Goal: Task Accomplishment & Management: Manage account settings

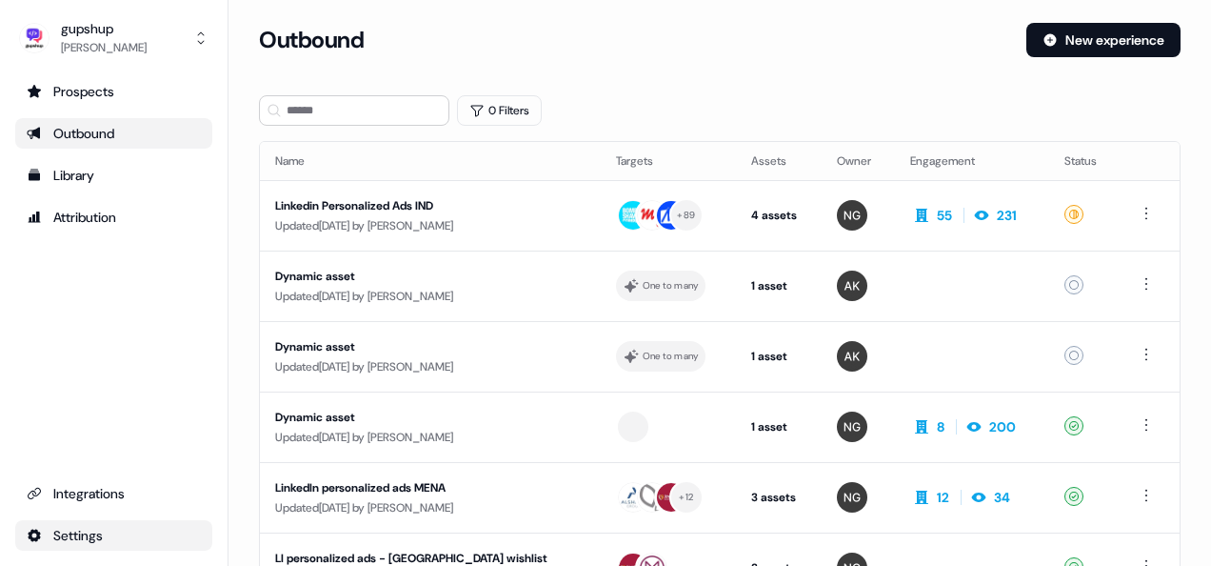
click at [111, 541] on html "For the best experience switch devices to a bigger screen. Go to [DOMAIN_NAME] …" at bounding box center [605, 283] width 1211 height 566
click at [297, 507] on div "Team" at bounding box center [300, 501] width 152 height 30
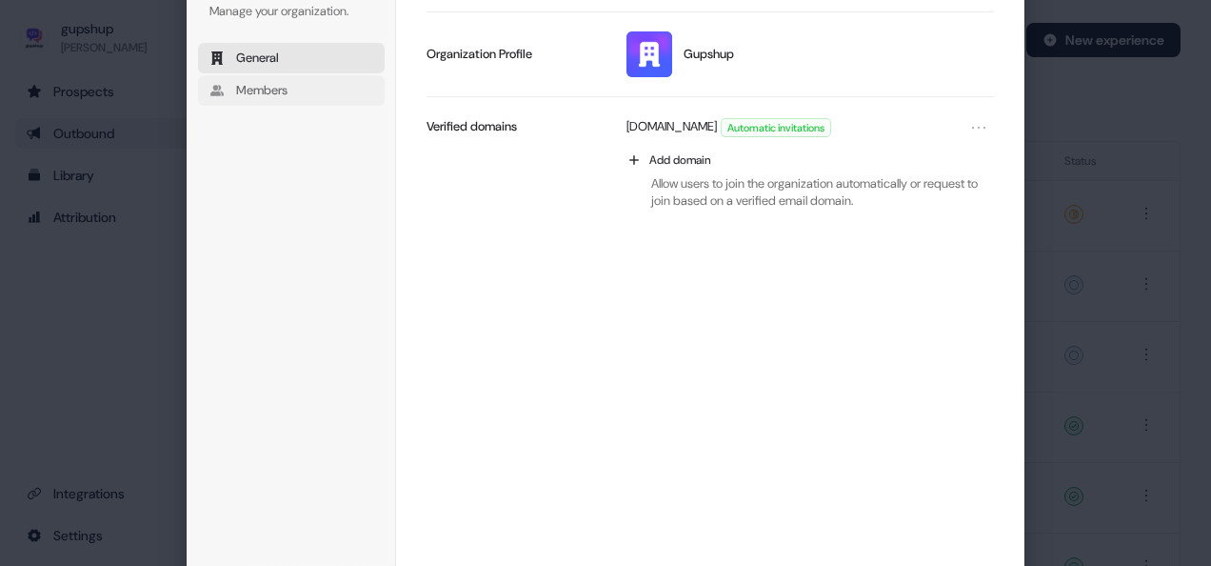
click at [274, 84] on span "Members" at bounding box center [261, 90] width 51 height 17
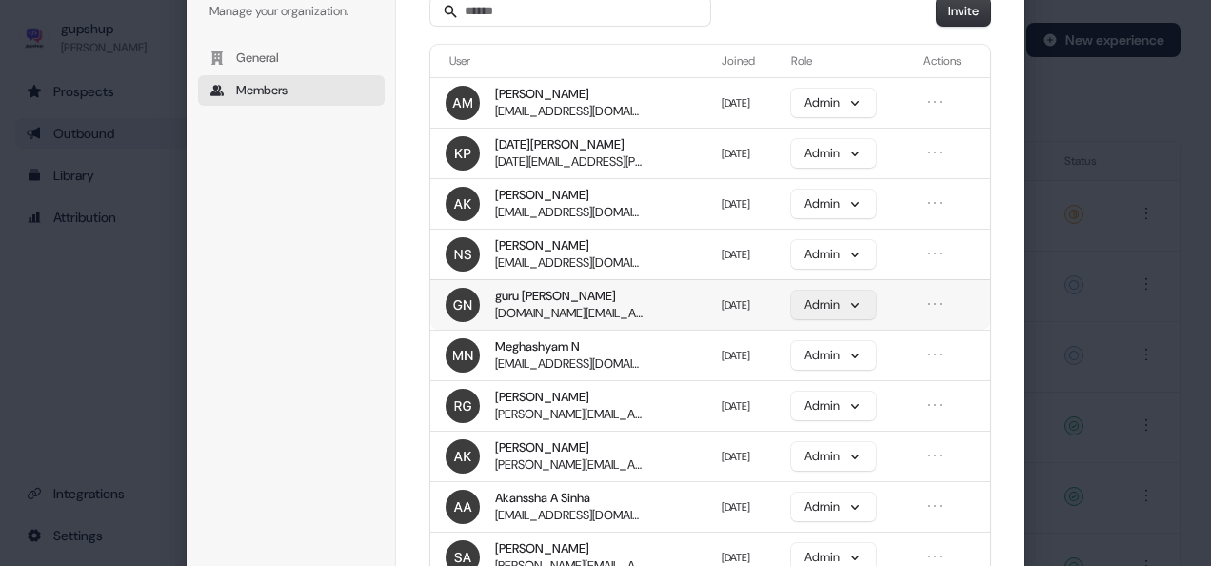
scroll to position [95, 0]
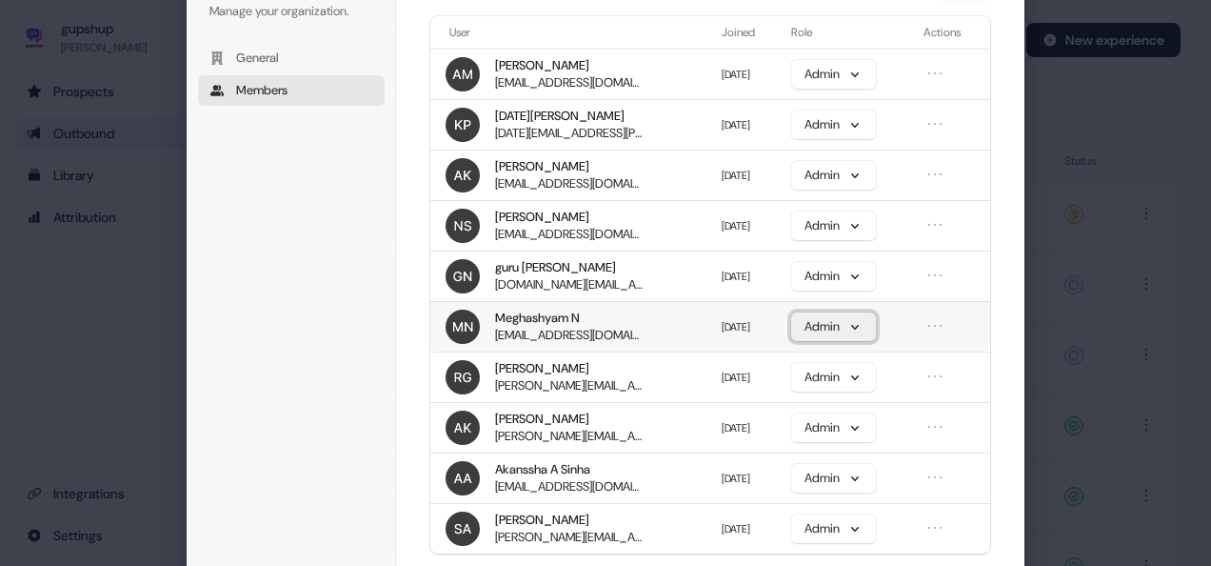
click at [867, 316] on button "Admin" at bounding box center [833, 326] width 85 height 29
click at [940, 326] on icon "Open menu" at bounding box center [935, 325] width 19 height 19
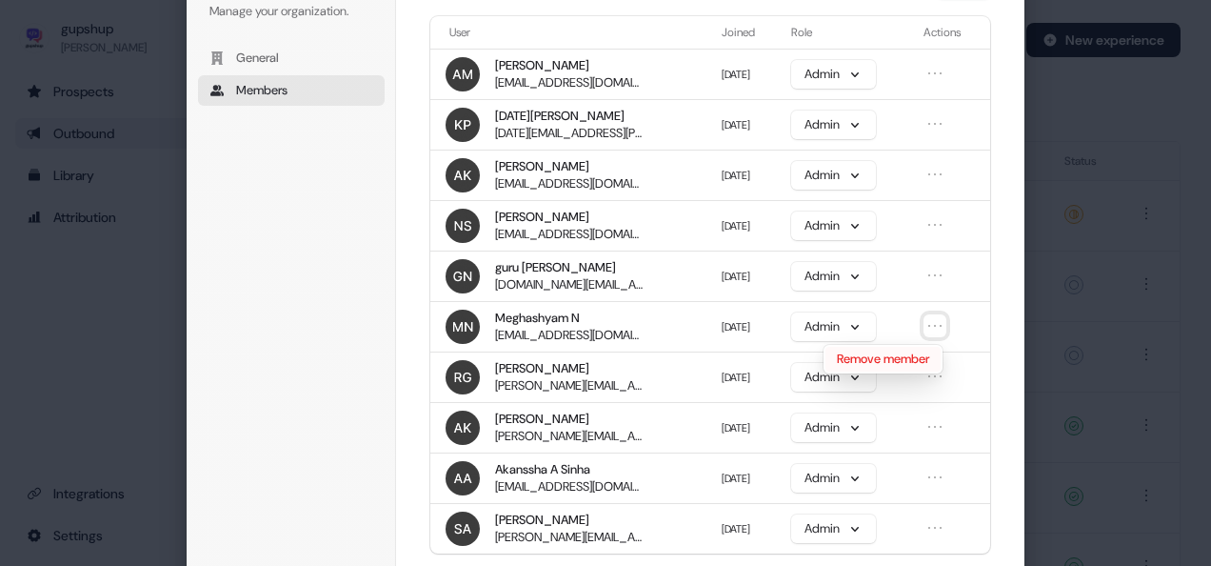
click at [910, 359] on button "Remove member" at bounding box center [883, 359] width 115 height 25
click at [935, 271] on icon "Open menu" at bounding box center [935, 275] width 19 height 19
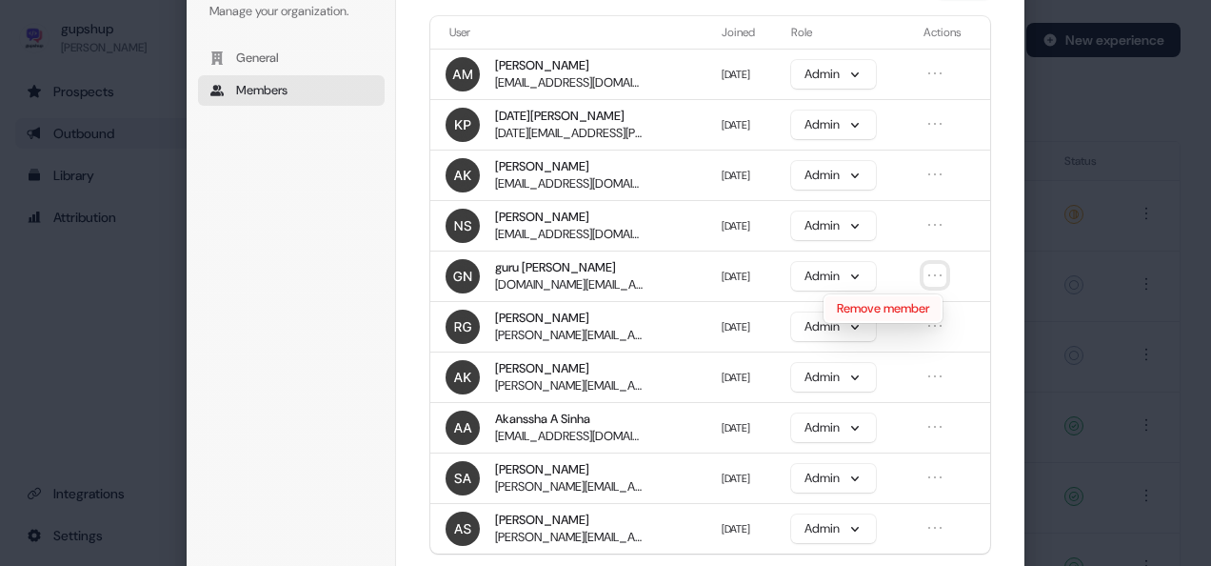
click at [914, 310] on button "Remove member" at bounding box center [883, 308] width 115 height 25
click at [938, 323] on icon "Open menu" at bounding box center [935, 325] width 19 height 19
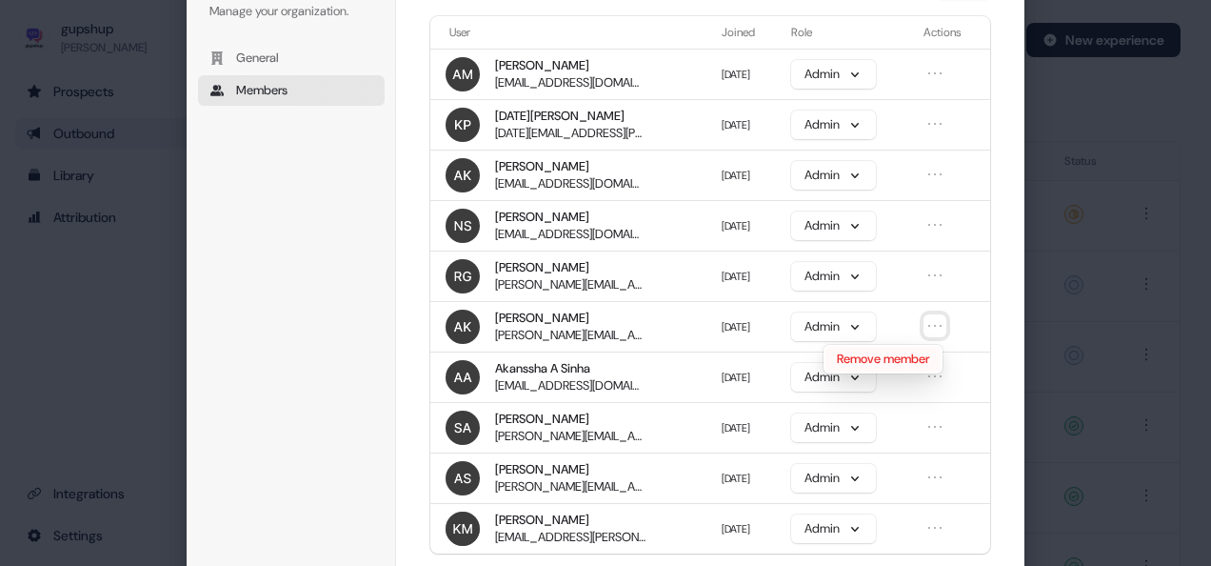
click at [924, 360] on button "Remove member" at bounding box center [883, 359] width 115 height 25
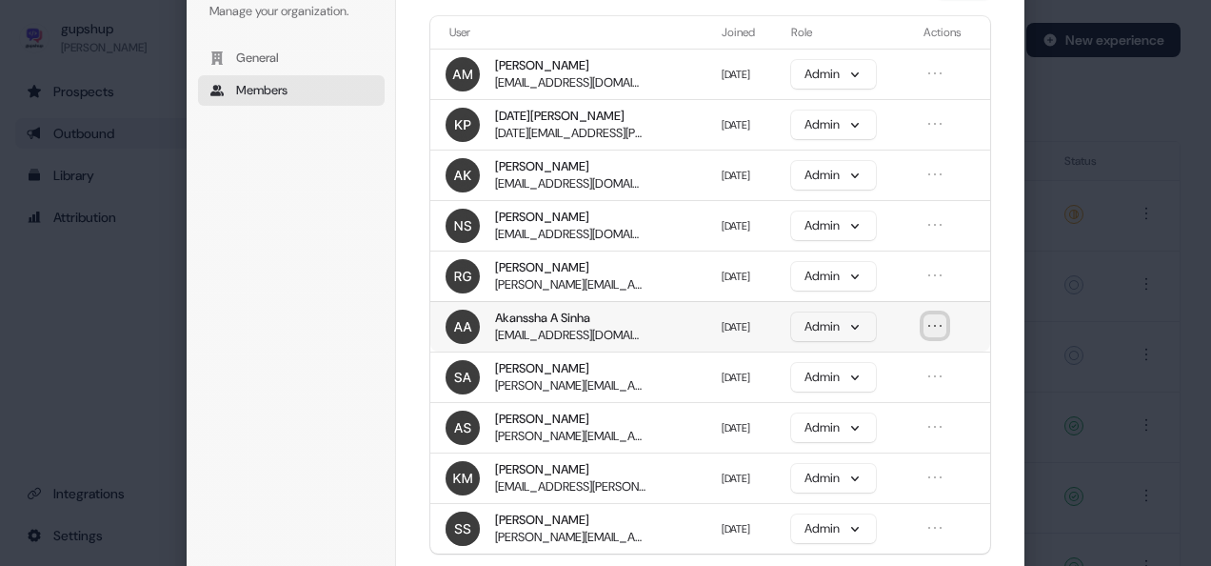
click at [941, 328] on icon "Open menu" at bounding box center [935, 325] width 19 height 19
click at [919, 358] on button "Remove member" at bounding box center [883, 359] width 115 height 25
click at [936, 369] on icon "Open menu" at bounding box center [935, 376] width 19 height 19
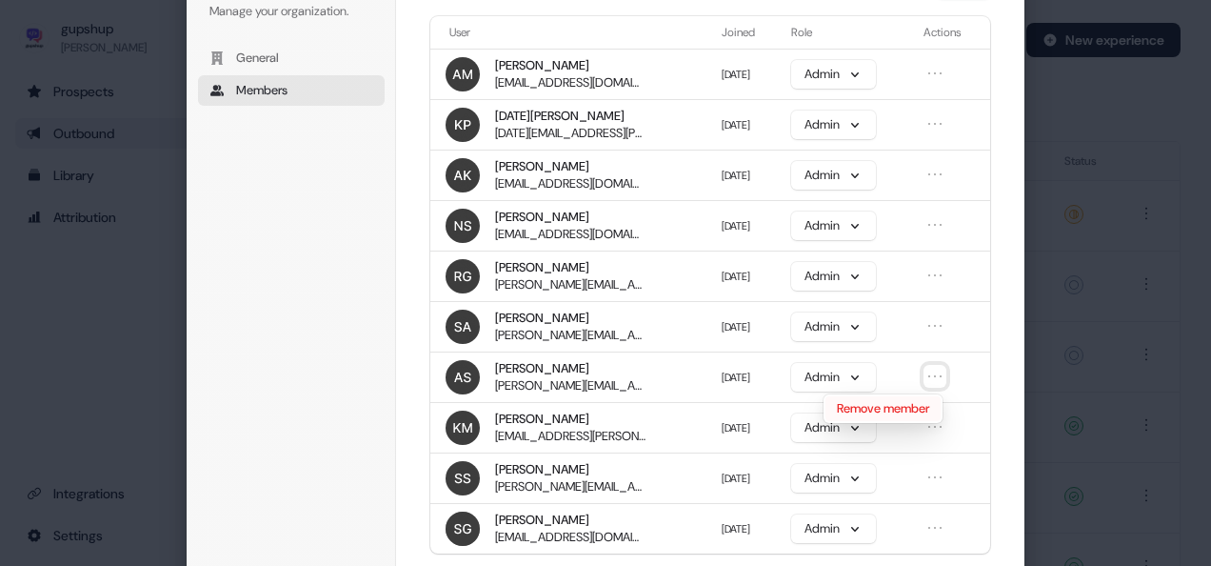
click at [921, 403] on button "Remove member" at bounding box center [883, 408] width 115 height 25
click at [942, 472] on icon "Open menu" at bounding box center [935, 477] width 19 height 19
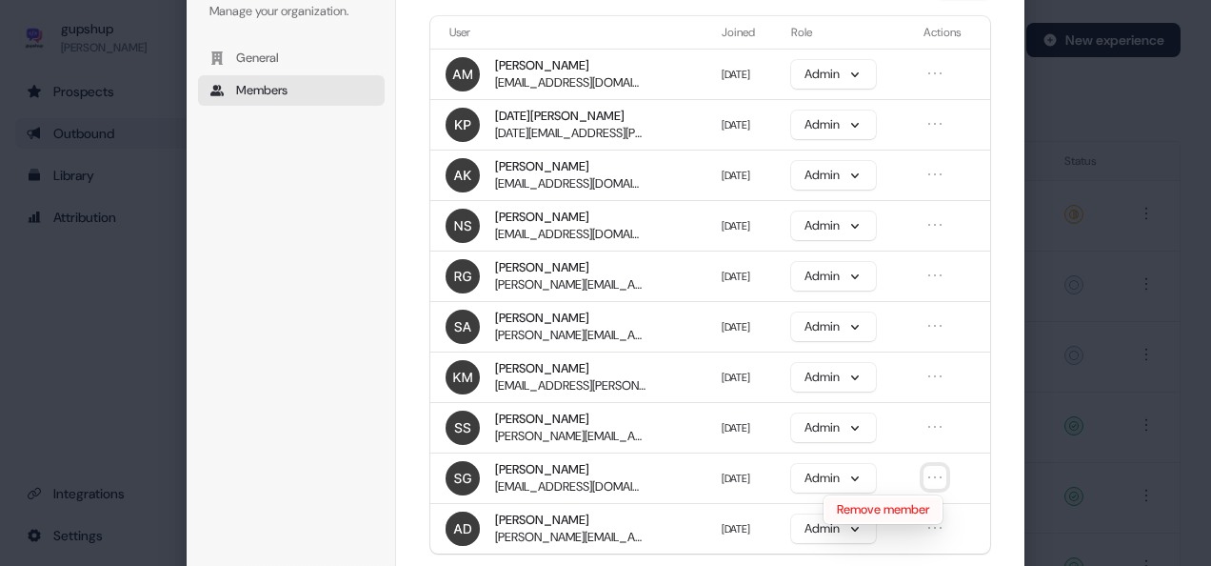
click at [887, 497] on button "Remove member" at bounding box center [883, 509] width 115 height 25
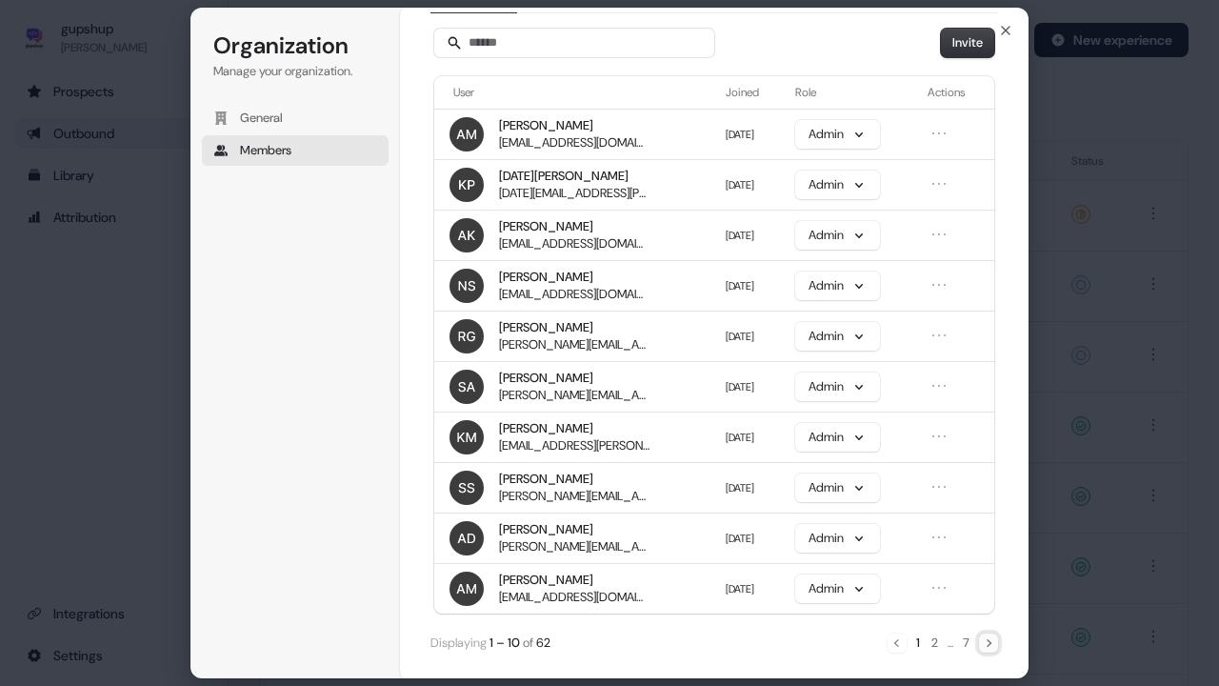
click at [985, 565] on icon "Next" at bounding box center [988, 642] width 15 height 15
click at [935, 186] on icon "Open menu" at bounding box center [939, 183] width 19 height 19
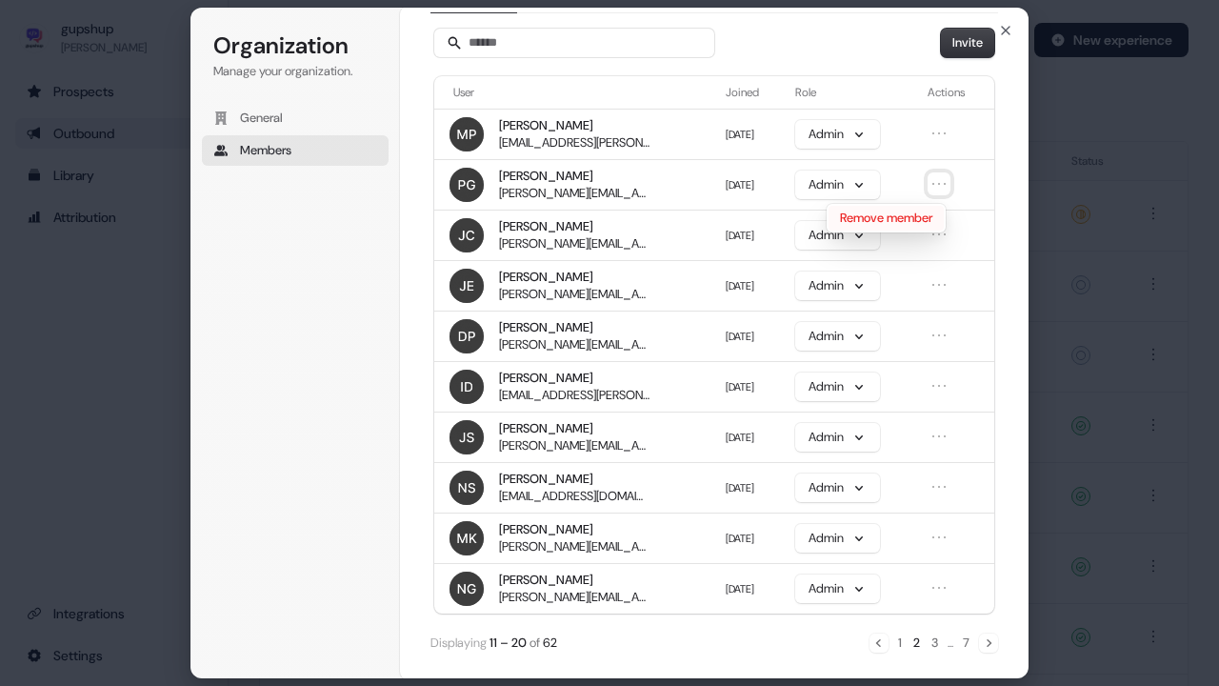
click at [921, 213] on button "Remove member" at bounding box center [886, 218] width 115 height 25
click at [935, 234] on icon "Open menu" at bounding box center [938, 234] width 11 height 0
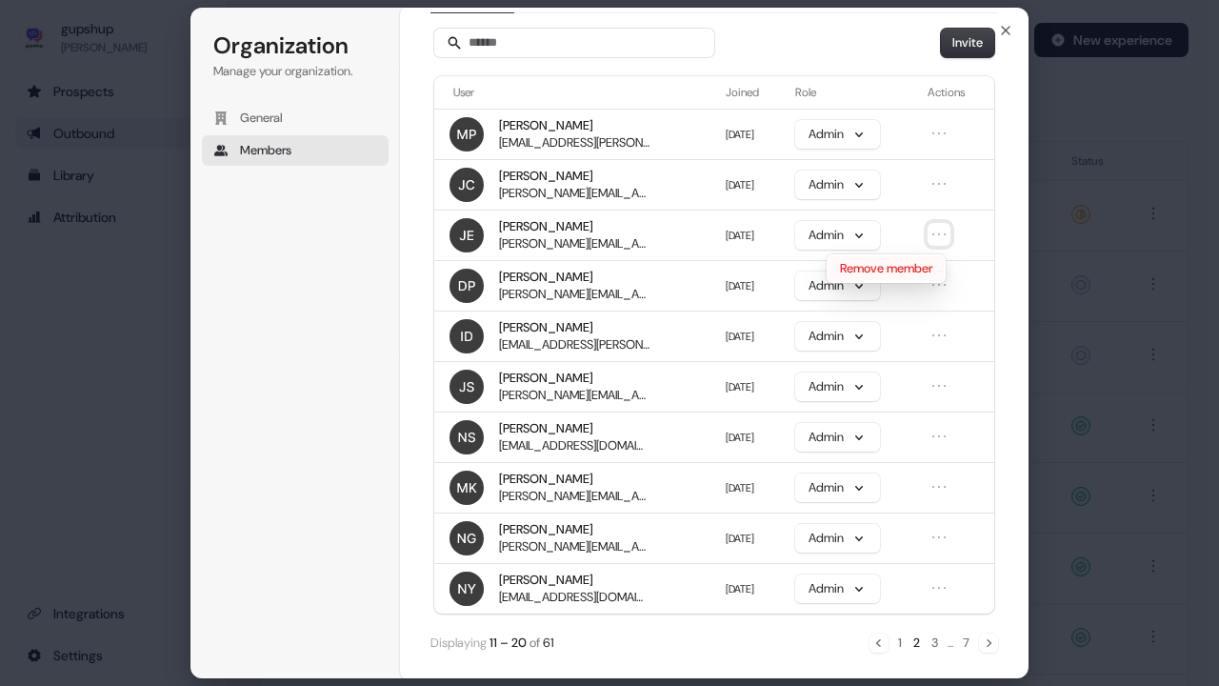
click at [934, 256] on button "Remove member" at bounding box center [886, 268] width 115 height 25
click at [944, 290] on icon "Open menu" at bounding box center [939, 284] width 19 height 19
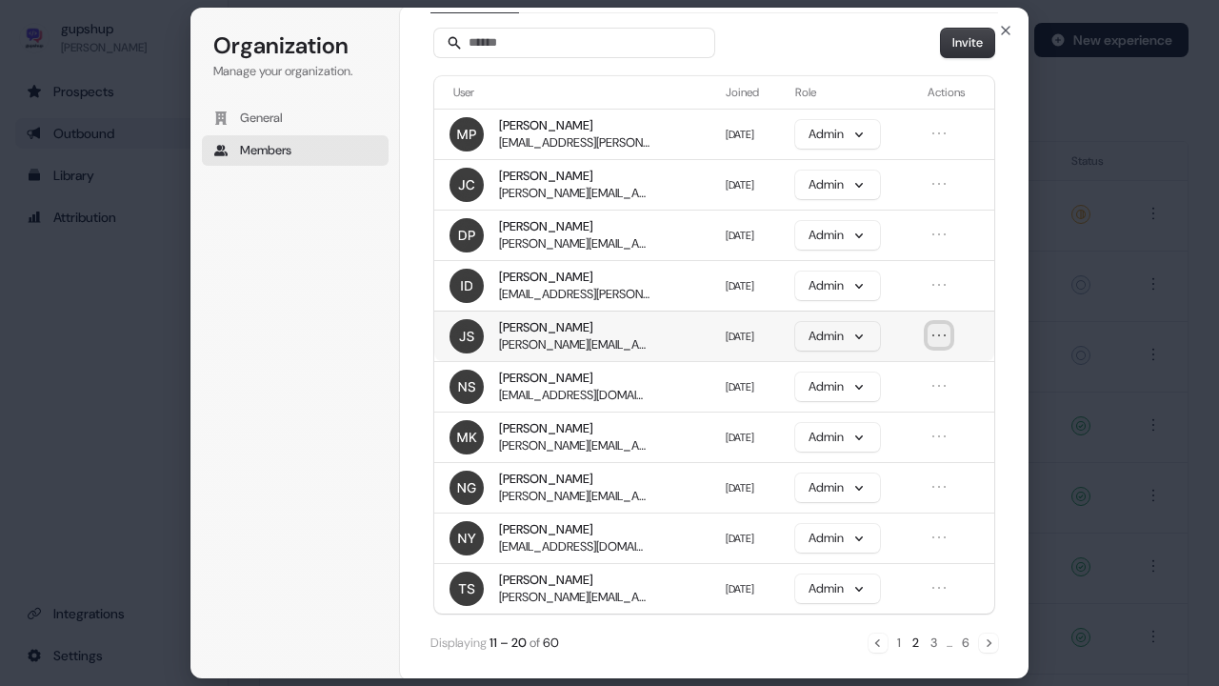
click at [938, 343] on icon "Open menu" at bounding box center [939, 335] width 19 height 19
click at [922, 368] on button "Remove member" at bounding box center [886, 368] width 115 height 25
click at [933, 384] on icon "Open menu" at bounding box center [939, 385] width 19 height 19
click at [926, 416] on button "Remove member" at bounding box center [886, 419] width 115 height 25
click at [949, 429] on icon "Open menu" at bounding box center [939, 436] width 19 height 19
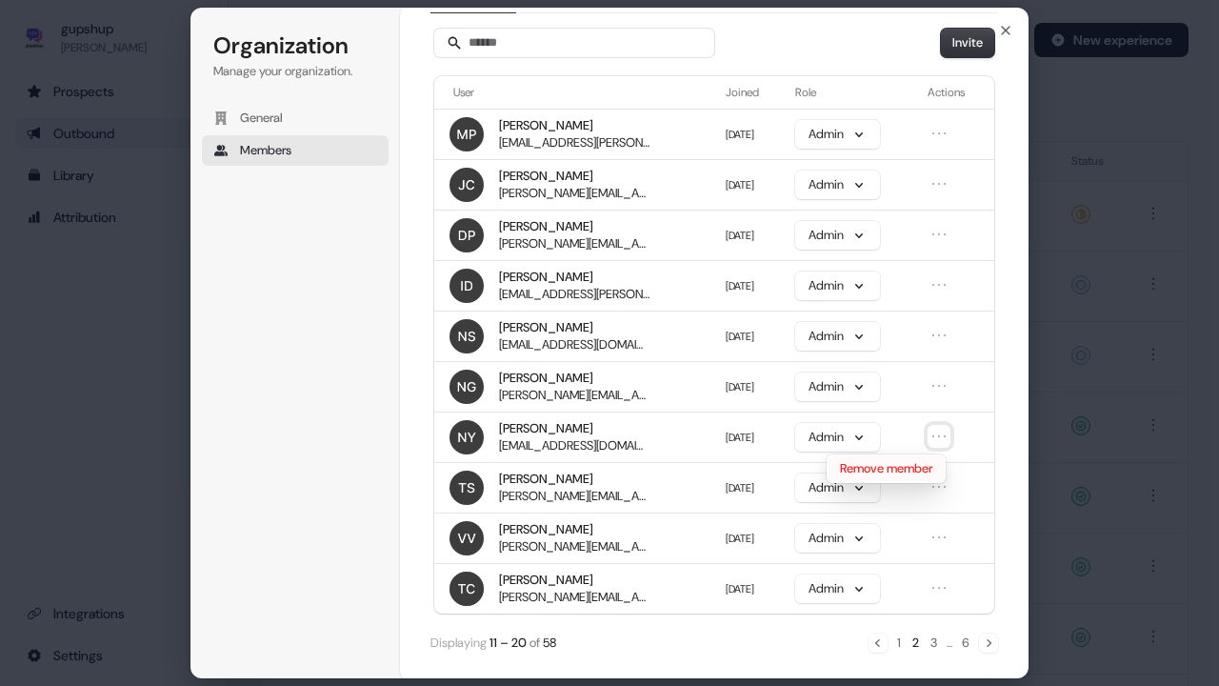
click at [914, 467] on button "Remove member" at bounding box center [886, 468] width 115 height 25
click at [929, 490] on button "Open menu" at bounding box center [939, 486] width 23 height 23
click at [945, 544] on icon "Open menu" at bounding box center [939, 537] width 19 height 19
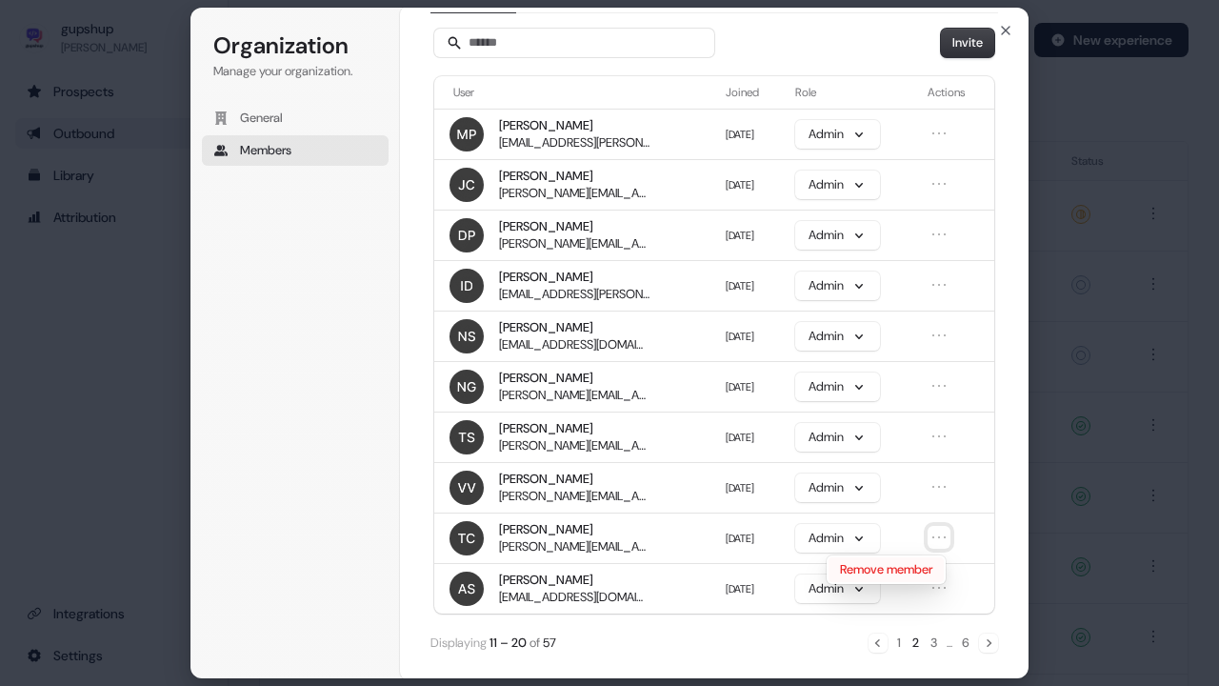
click at [926, 565] on button "Remove member" at bounding box center [886, 569] width 115 height 25
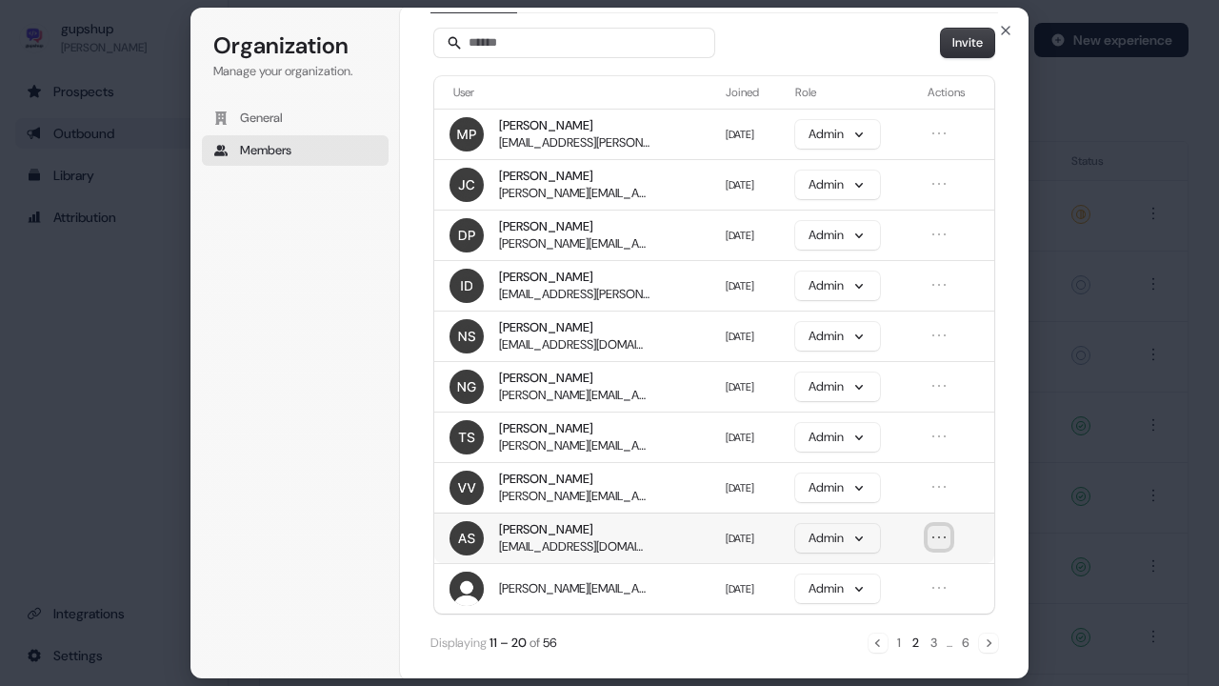
click at [941, 537] on icon "Open menu" at bounding box center [938, 537] width 11 height 0
click at [932, 563] on button "Remove member" at bounding box center [886, 569] width 115 height 25
click at [929, 565] on button "3" at bounding box center [934, 642] width 10 height 21
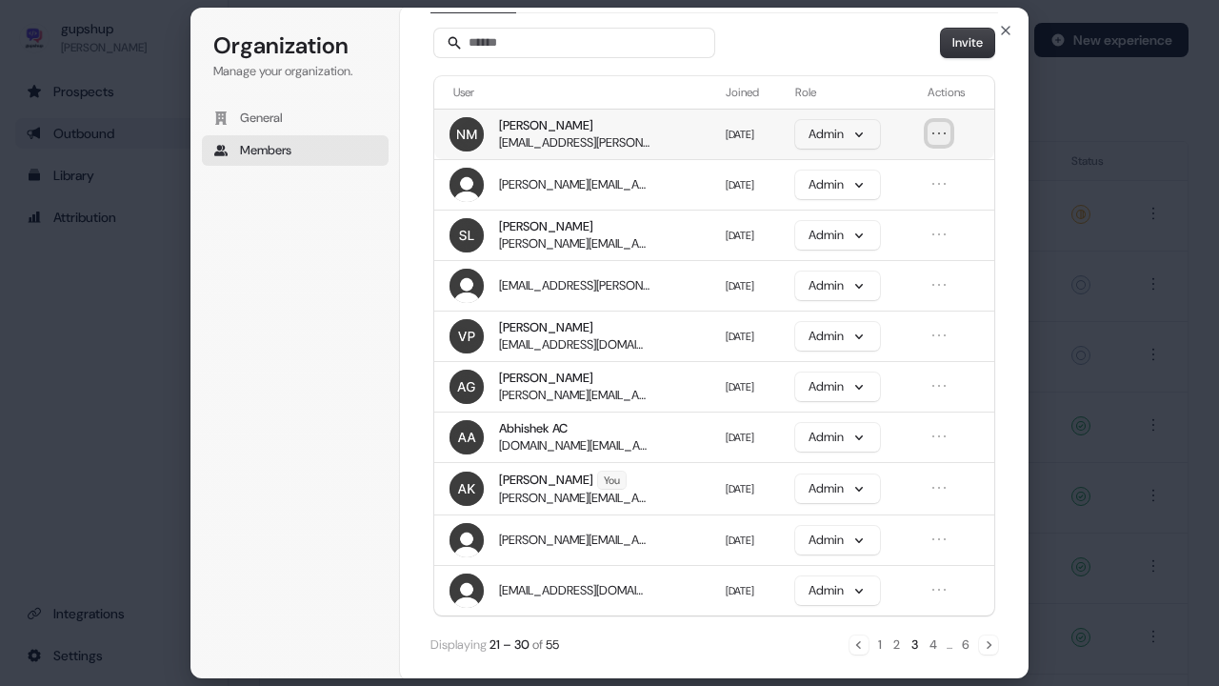
click at [939, 139] on icon "Open menu" at bounding box center [939, 133] width 19 height 19
click at [930, 179] on button "Remove member" at bounding box center [886, 167] width 115 height 25
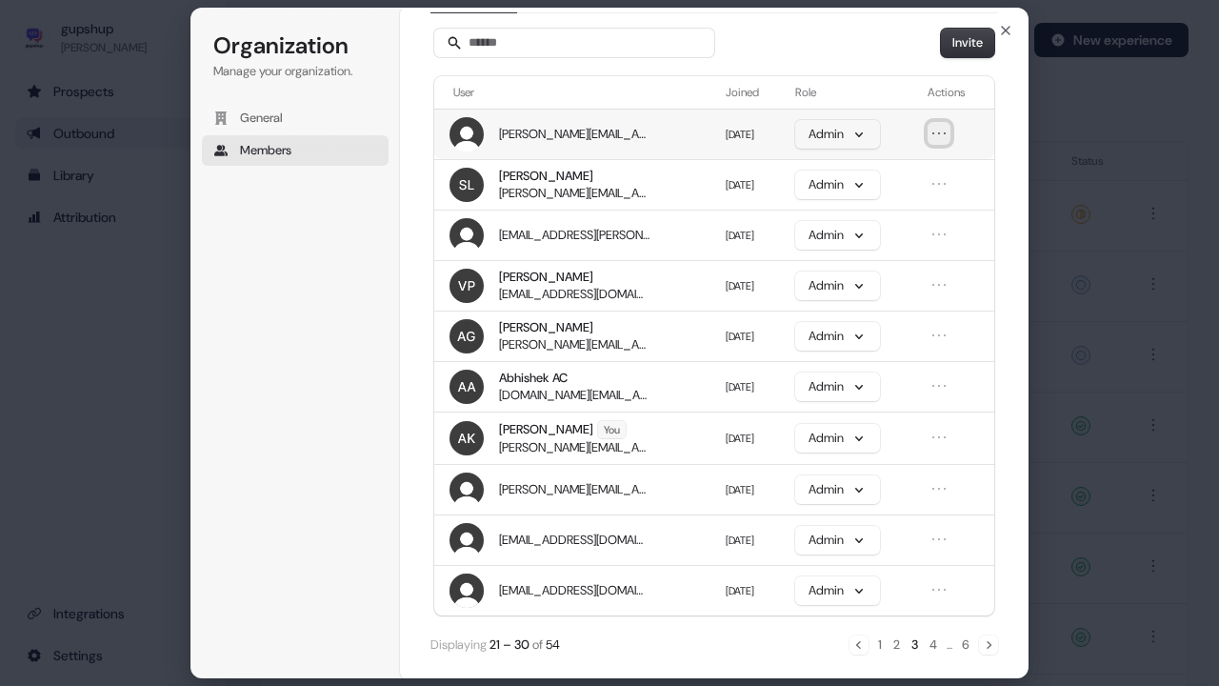
click at [935, 143] on icon "Open menu" at bounding box center [939, 133] width 19 height 19
click at [924, 158] on button "Remove member" at bounding box center [886, 167] width 115 height 25
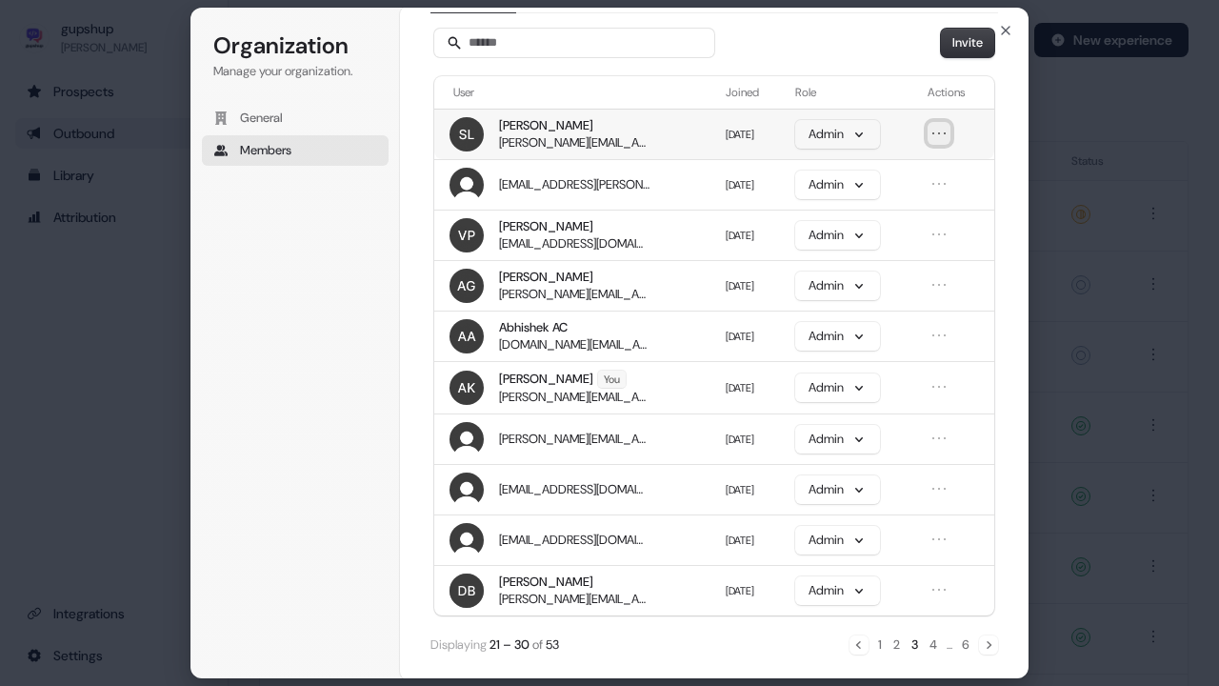
click at [942, 139] on icon "Open menu" at bounding box center [939, 133] width 19 height 19
click at [920, 178] on button "Remove member" at bounding box center [886, 167] width 115 height 25
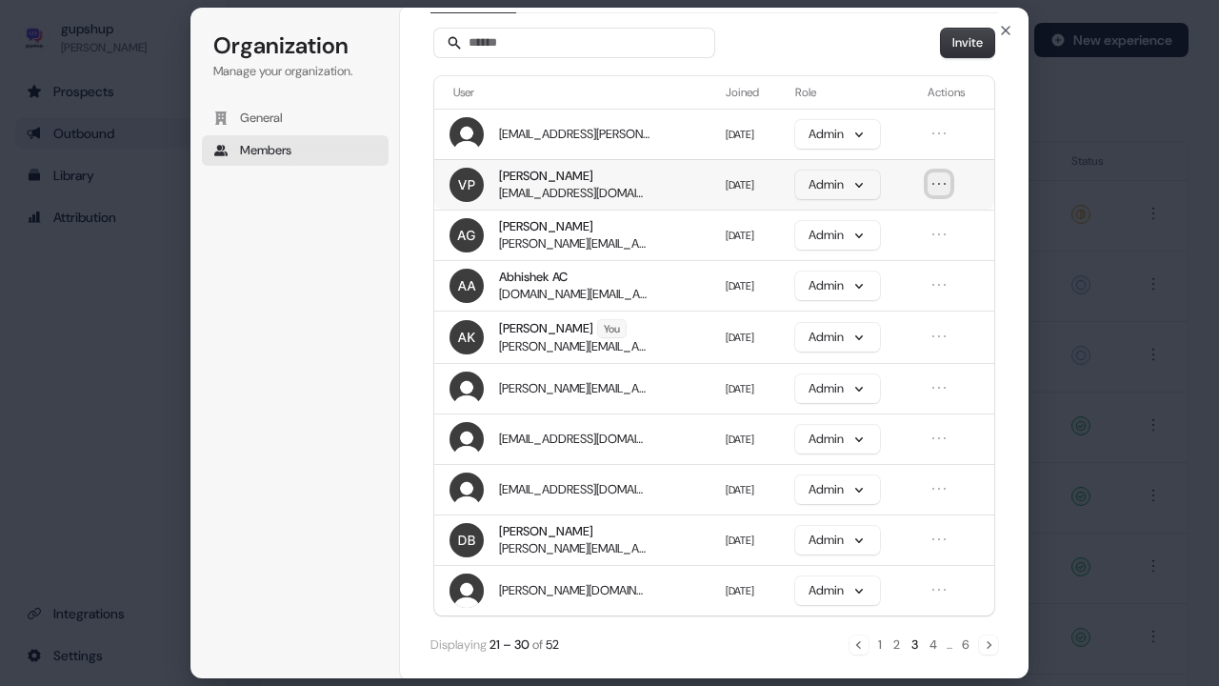
click at [931, 187] on icon "Open menu" at bounding box center [939, 183] width 19 height 19
click at [929, 205] on div "Remove member" at bounding box center [886, 218] width 119 height 29
click at [924, 215] on button "Remove member" at bounding box center [886, 218] width 115 height 25
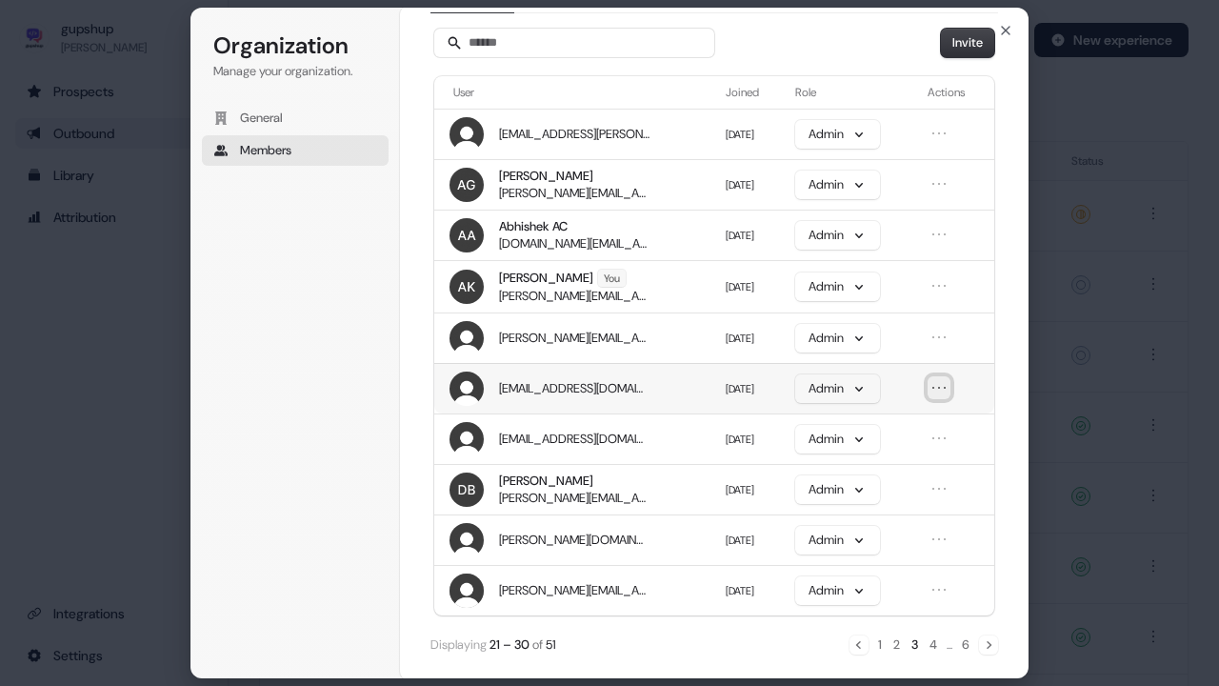
click at [941, 380] on icon "Open menu" at bounding box center [939, 387] width 19 height 19
click at [919, 413] on button "Remove member" at bounding box center [886, 421] width 115 height 25
click at [937, 381] on icon "Open menu" at bounding box center [939, 387] width 19 height 19
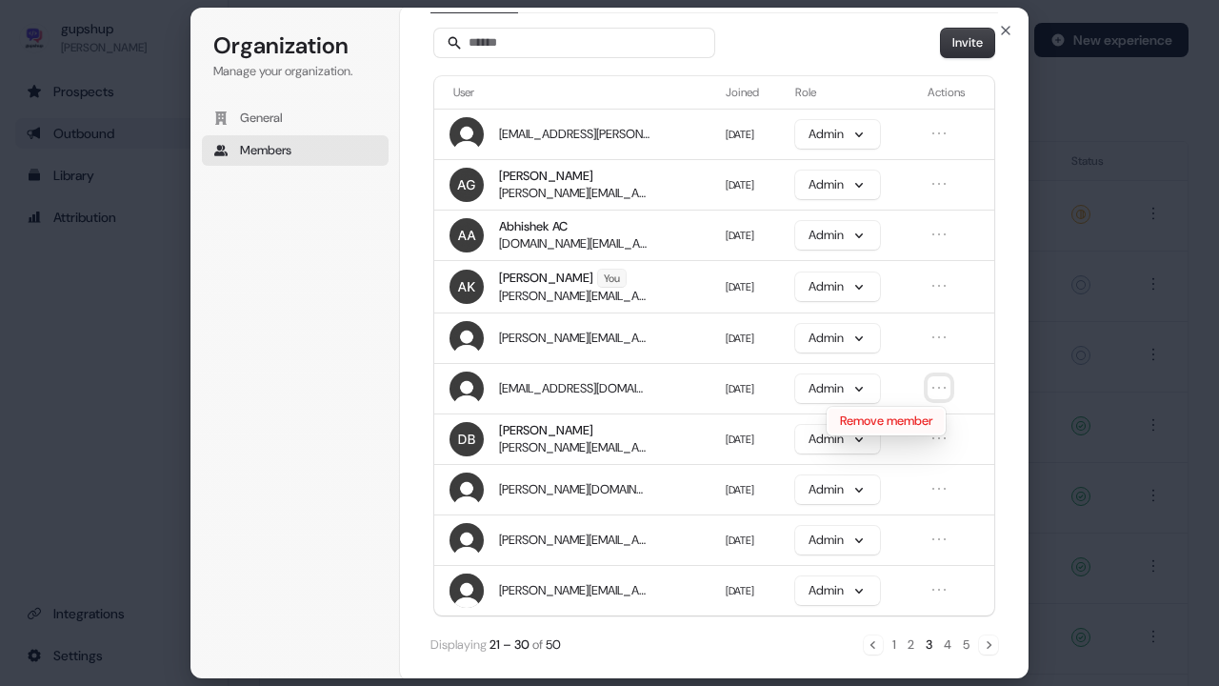
click at [915, 410] on button "Remove member" at bounding box center [886, 421] width 115 height 25
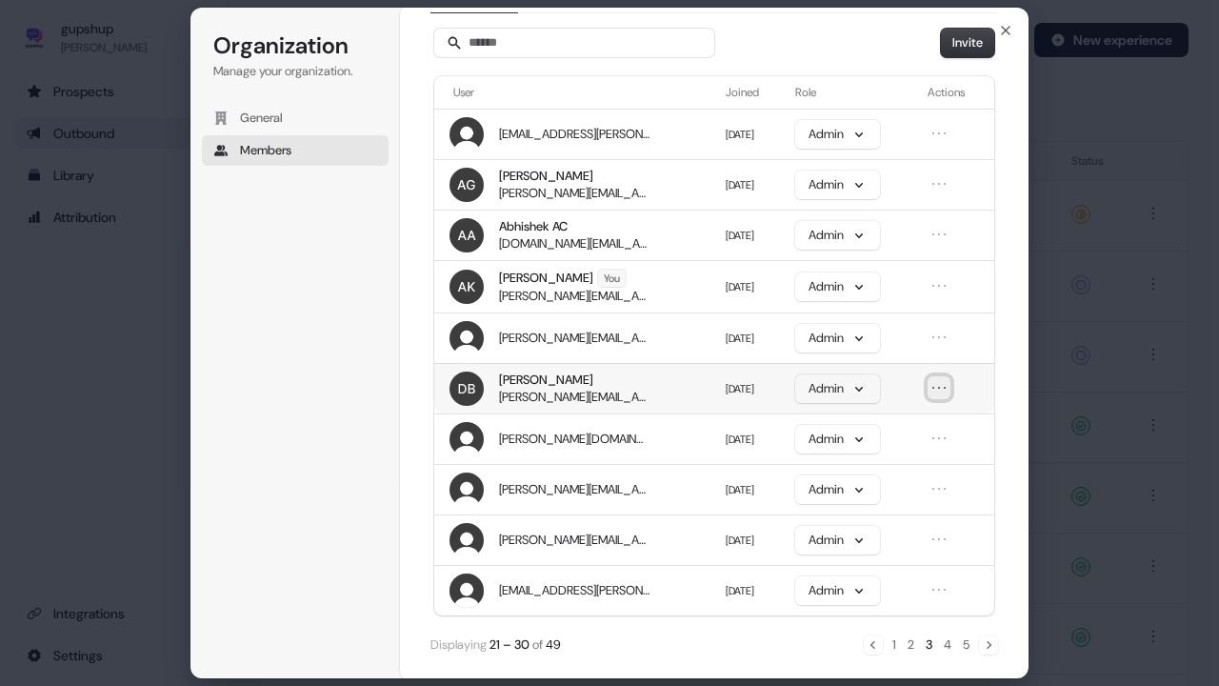
click at [938, 383] on icon "Open menu" at bounding box center [939, 387] width 19 height 19
click at [918, 415] on button "Remove member" at bounding box center [886, 421] width 115 height 25
click at [939, 389] on icon "Open menu" at bounding box center [939, 387] width 19 height 19
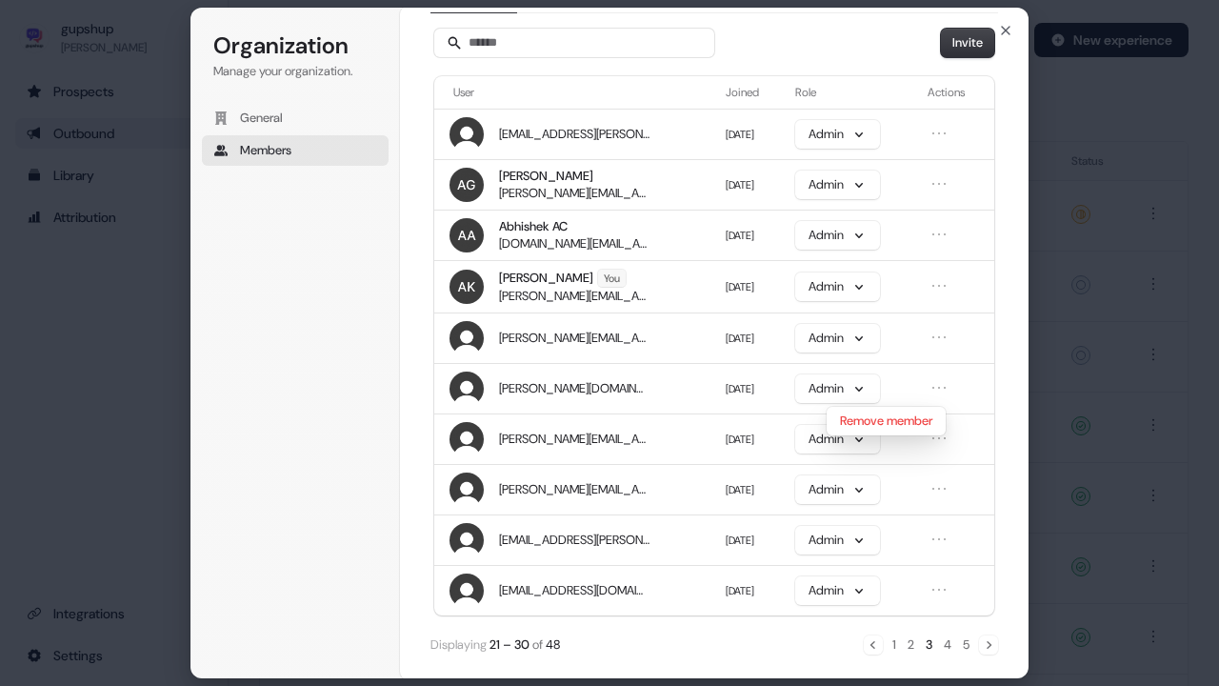
click at [1010, 366] on div "Members Members 48 Invitations 8 Requests 0 Invite User Joined Role Actions [EM…" at bounding box center [714, 343] width 629 height 672
click at [942, 565] on button "4" at bounding box center [947, 643] width 11 height 21
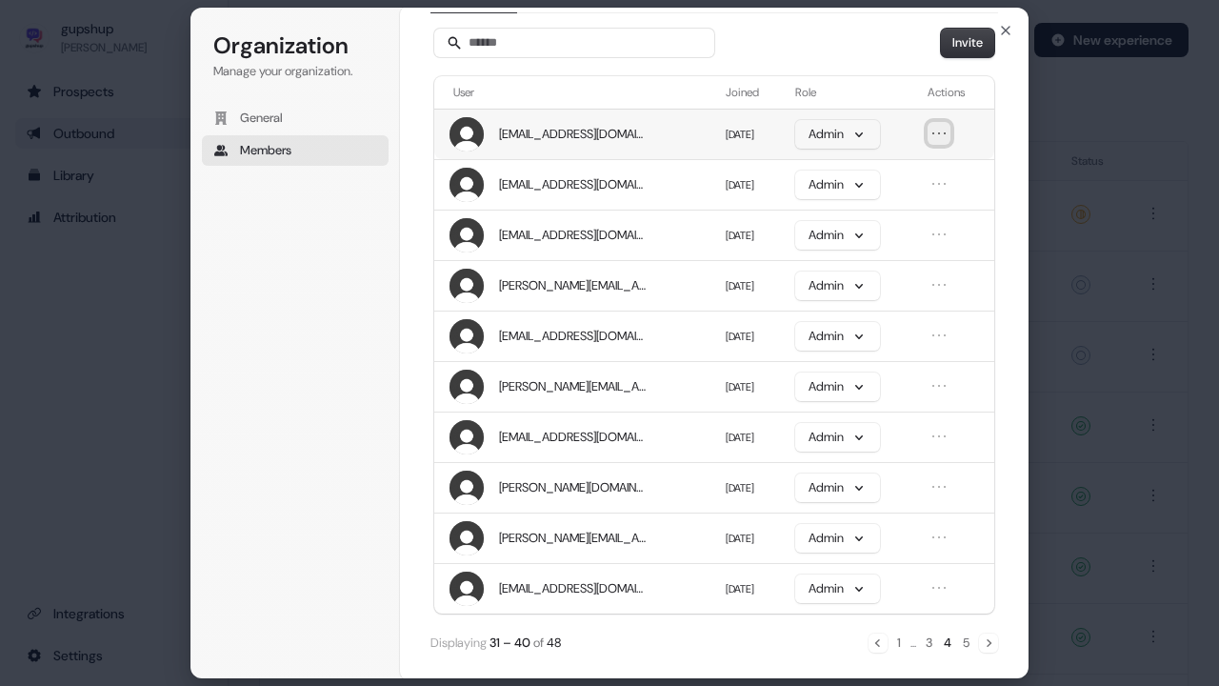
click at [948, 136] on icon "Open menu" at bounding box center [939, 133] width 19 height 19
click at [939, 173] on button "Remove member" at bounding box center [885, 167] width 115 height 25
click at [931, 131] on icon "Open menu" at bounding box center [939, 133] width 19 height 19
click at [916, 175] on button "Remove member" at bounding box center [885, 167] width 115 height 25
click at [943, 178] on icon "Open menu" at bounding box center [939, 183] width 19 height 19
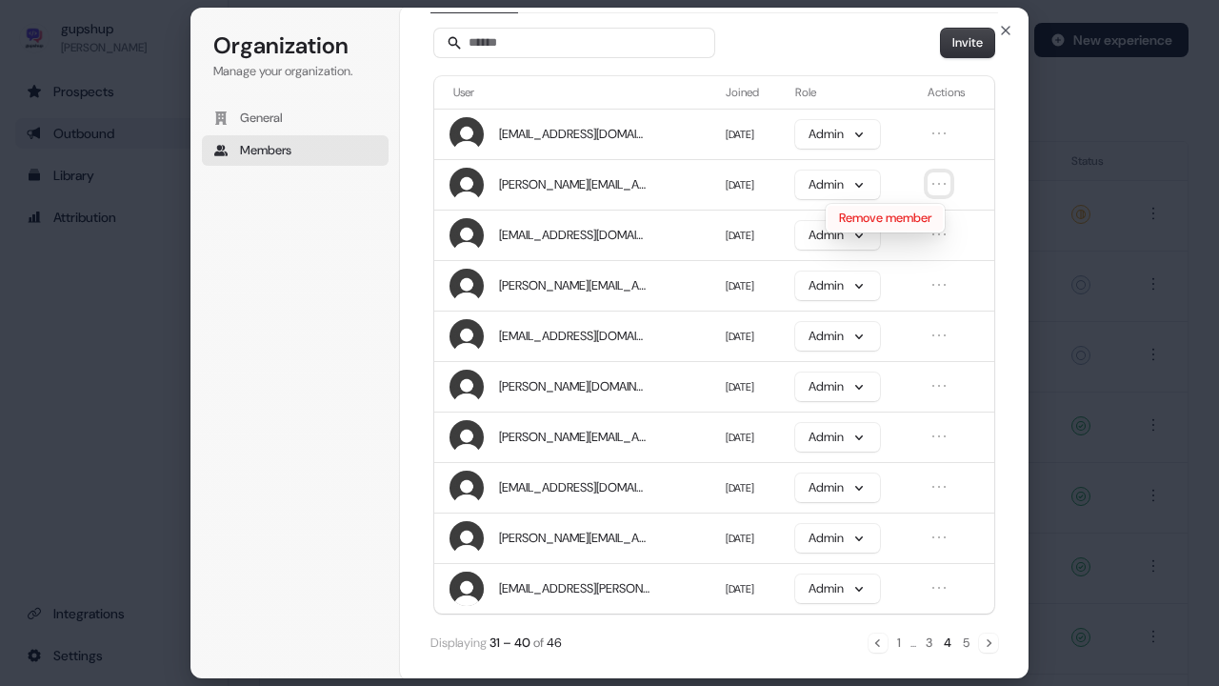
click at [930, 215] on button "Remove member" at bounding box center [885, 218] width 115 height 25
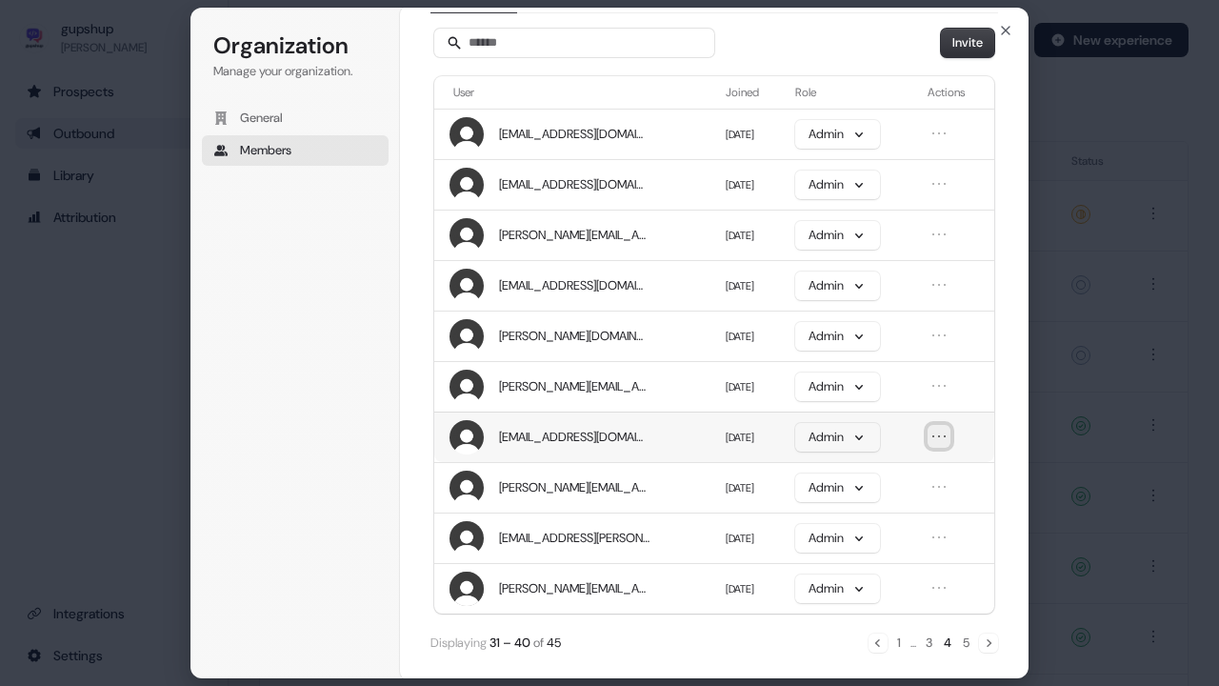
click at [934, 437] on icon "Open menu" at bounding box center [939, 436] width 19 height 19
click at [894, 463] on button "Remove member" at bounding box center [885, 468] width 115 height 25
click at [930, 436] on icon "Open menu" at bounding box center [939, 436] width 19 height 19
click at [910, 470] on button "Remove member" at bounding box center [885, 468] width 115 height 25
click at [942, 432] on icon "Open menu" at bounding box center [939, 436] width 19 height 19
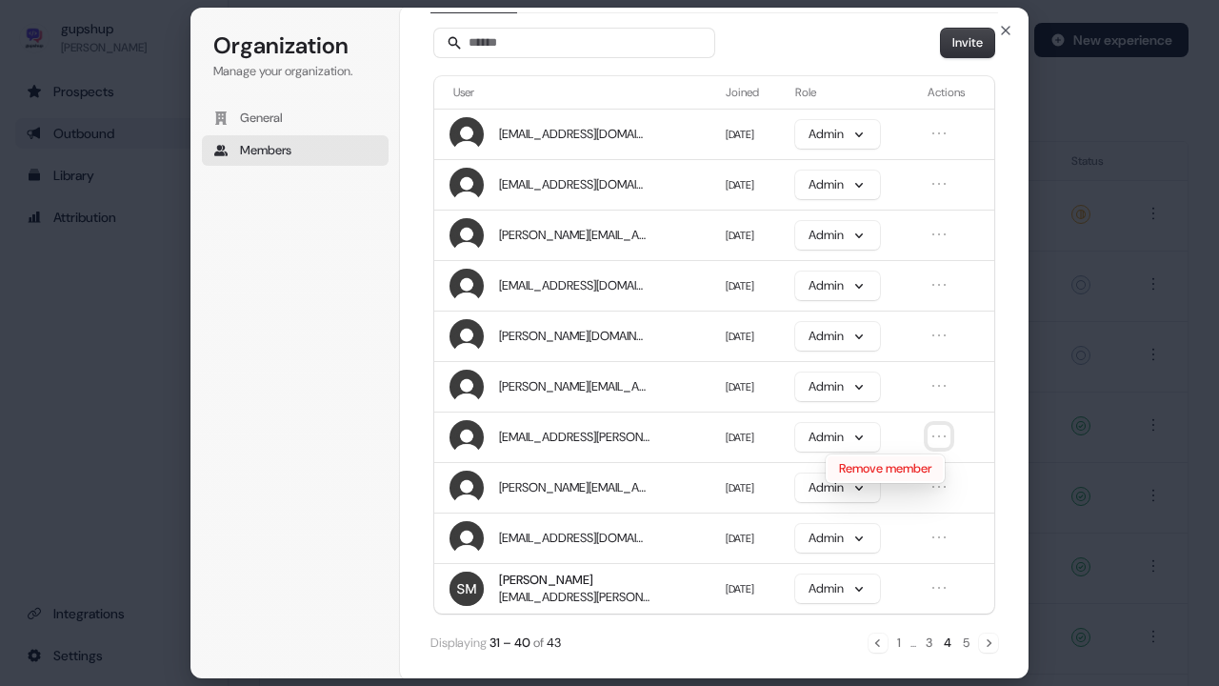
click at [924, 465] on button "Remove member" at bounding box center [885, 468] width 115 height 25
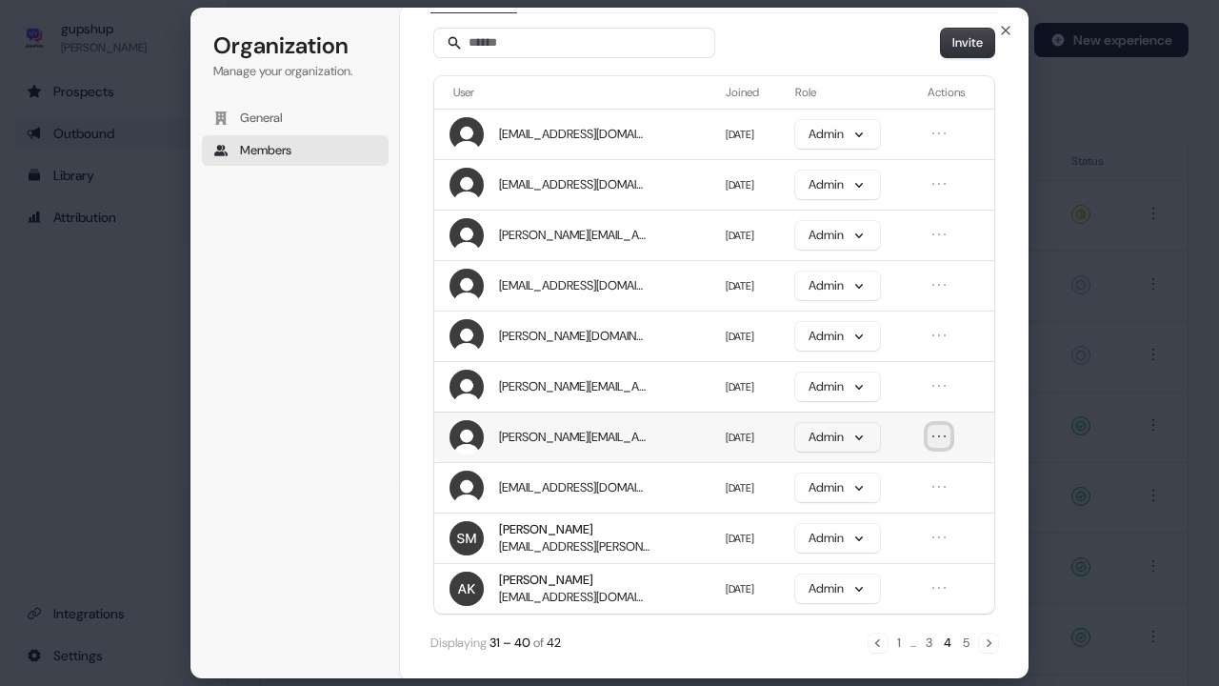
click at [943, 430] on icon "Open menu" at bounding box center [939, 436] width 19 height 19
click at [931, 463] on button "Remove member" at bounding box center [885, 468] width 115 height 25
click at [962, 565] on button "5" at bounding box center [966, 642] width 10 height 21
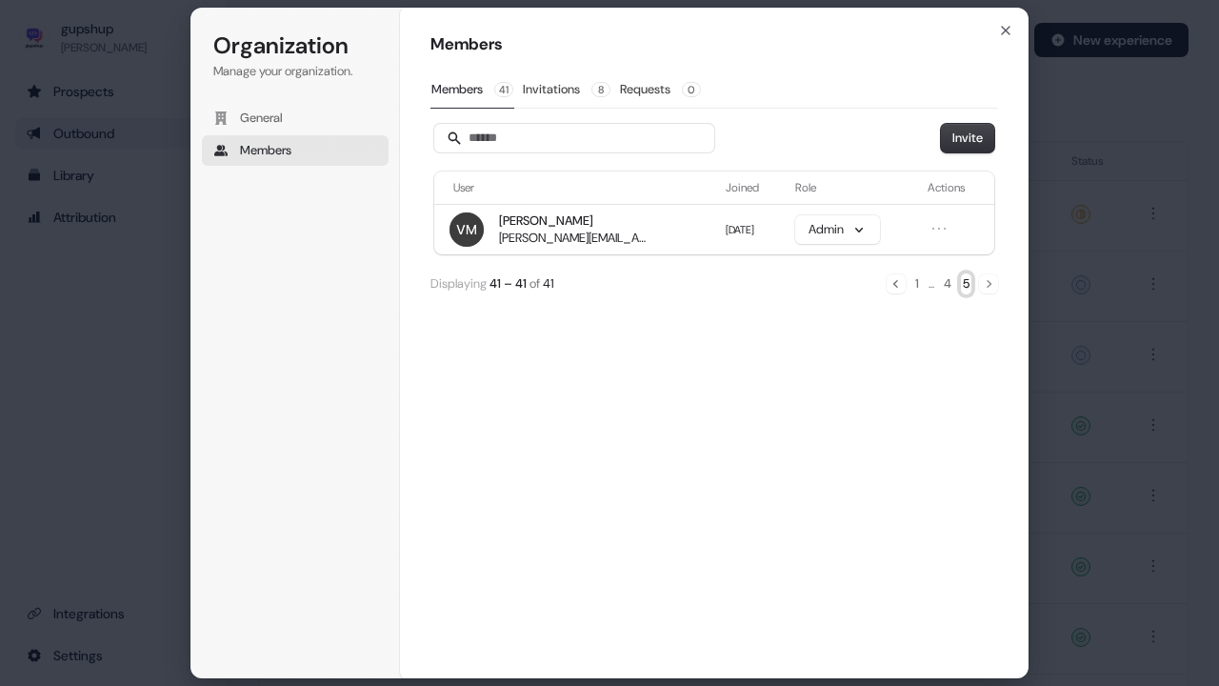
scroll to position [0, 0]
click at [999, 29] on icon "button" at bounding box center [1005, 30] width 15 height 15
